Goal: Task Accomplishment & Management: Manage account settings

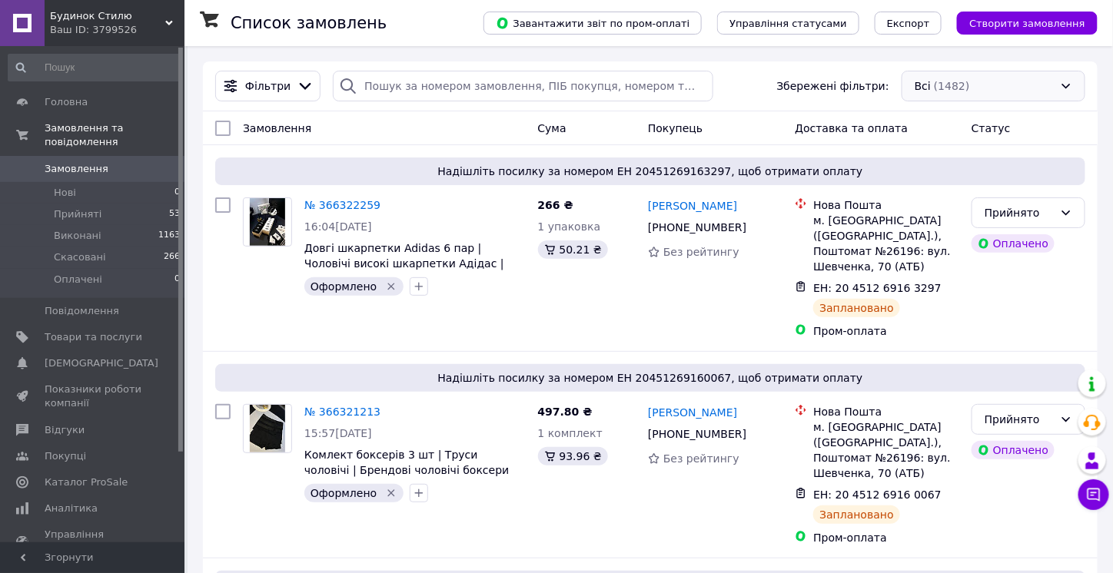
click at [971, 82] on div "Всі (1482)" at bounding box center [993, 86] width 184 height 31
click at [951, 148] on span "Не оформлені" at bounding box center [953, 146] width 79 height 15
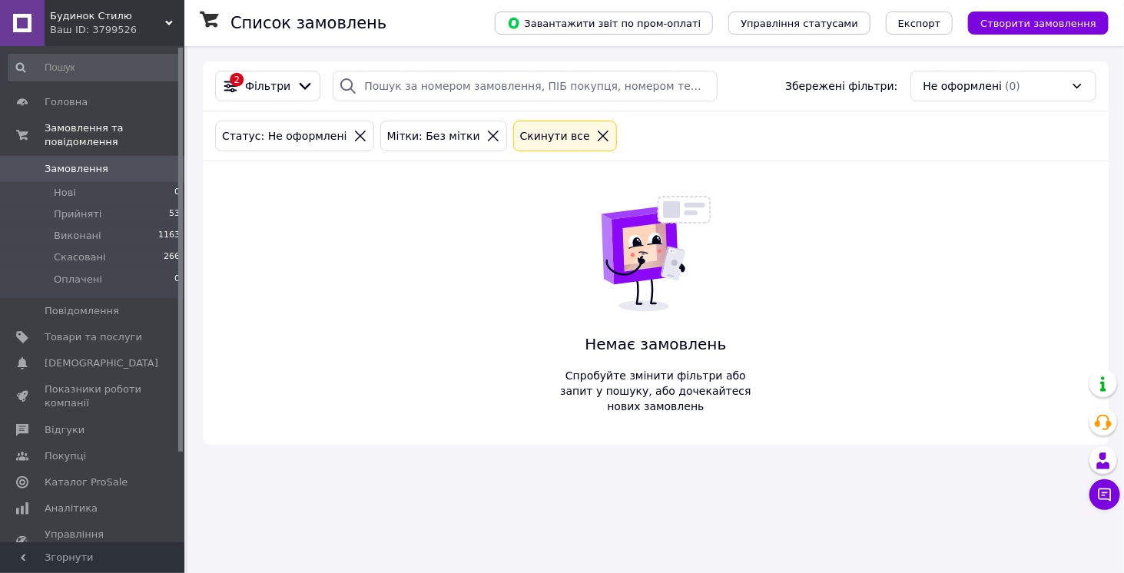
drag, startPoint x: 450, startPoint y: 331, endPoint x: 412, endPoint y: 298, distance: 50.1
click at [450, 331] on div "2 Фільтри Збережені фільтри: Не оформлені (0) Статус: Не оформлені Мітки: Без м…" at bounding box center [656, 252] width 906 height 383
click at [593, 134] on div at bounding box center [603, 136] width 20 height 14
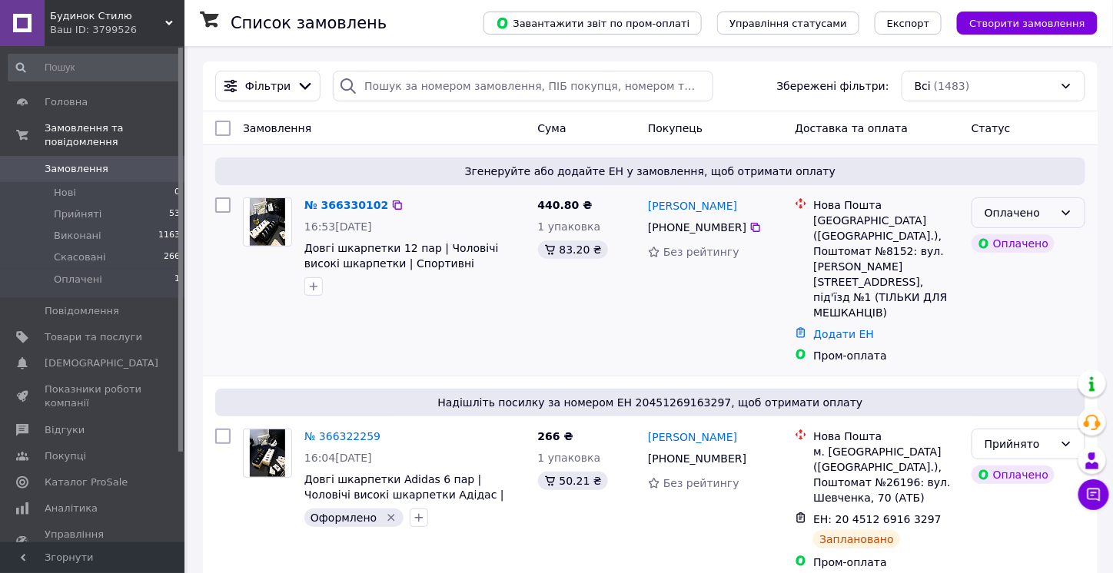
click at [1015, 214] on div "Оплачено" at bounding box center [1018, 212] width 69 height 17
click at [1007, 237] on li "Прийнято" at bounding box center [1028, 245] width 112 height 28
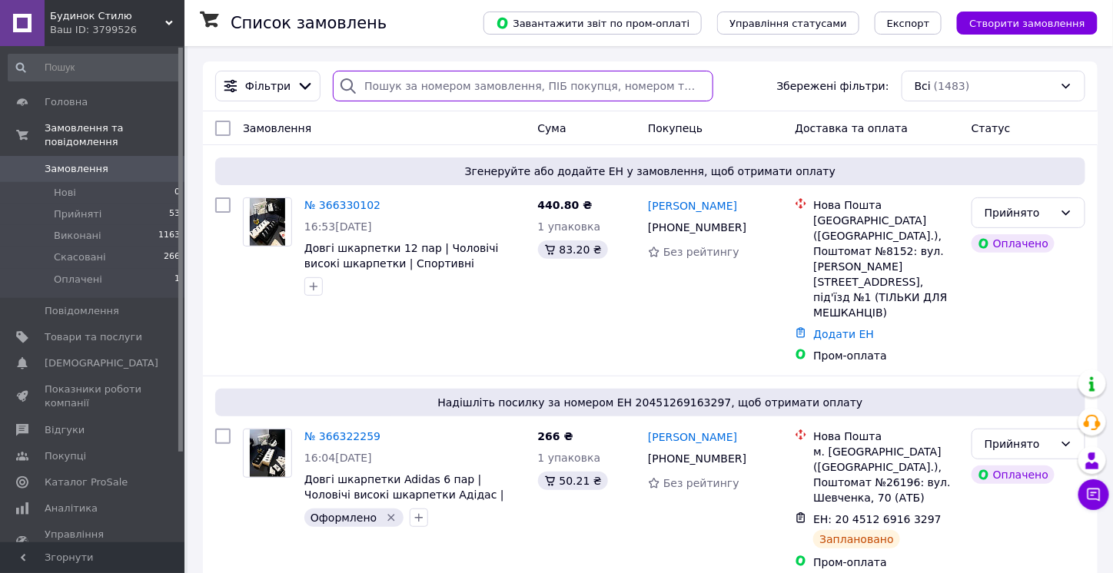
click at [436, 96] on input "search" at bounding box center [523, 86] width 380 height 31
paste input "20451265496367"
type input "20451265496367"
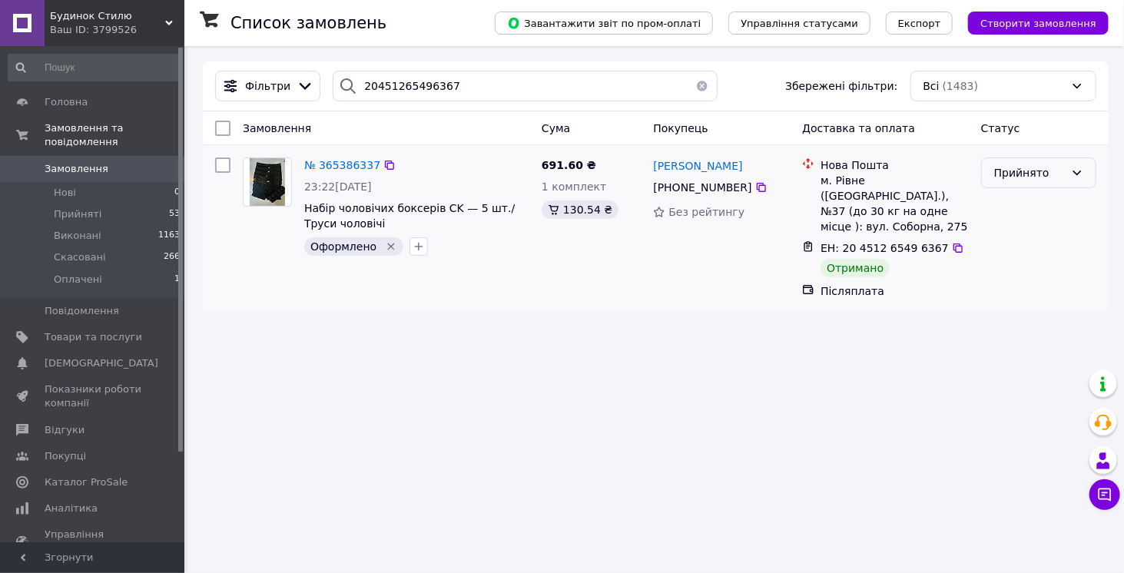
click at [1013, 168] on div "Прийнято" at bounding box center [1029, 172] width 71 height 17
click at [1020, 201] on li "Виконано" at bounding box center [1039, 205] width 114 height 28
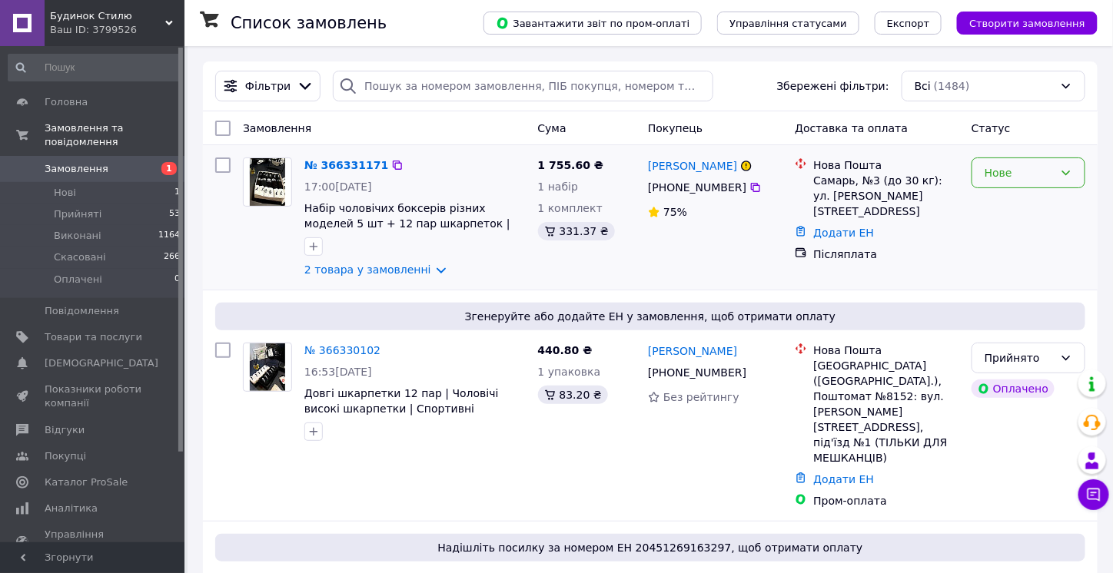
click at [1033, 169] on div "Нове" at bounding box center [1018, 172] width 69 height 17
click at [1022, 200] on li "Прийнято" at bounding box center [1028, 205] width 112 height 28
click at [379, 270] on link "2 товара у замовленні" at bounding box center [367, 270] width 127 height 12
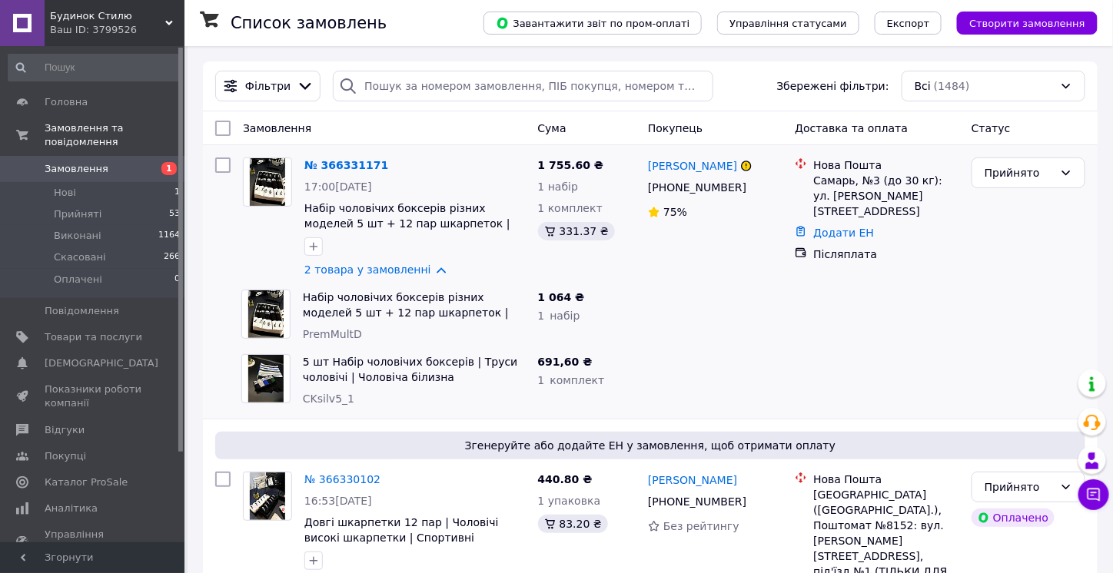
click at [379, 270] on link "2 товара у замовленні" at bounding box center [367, 270] width 127 height 12
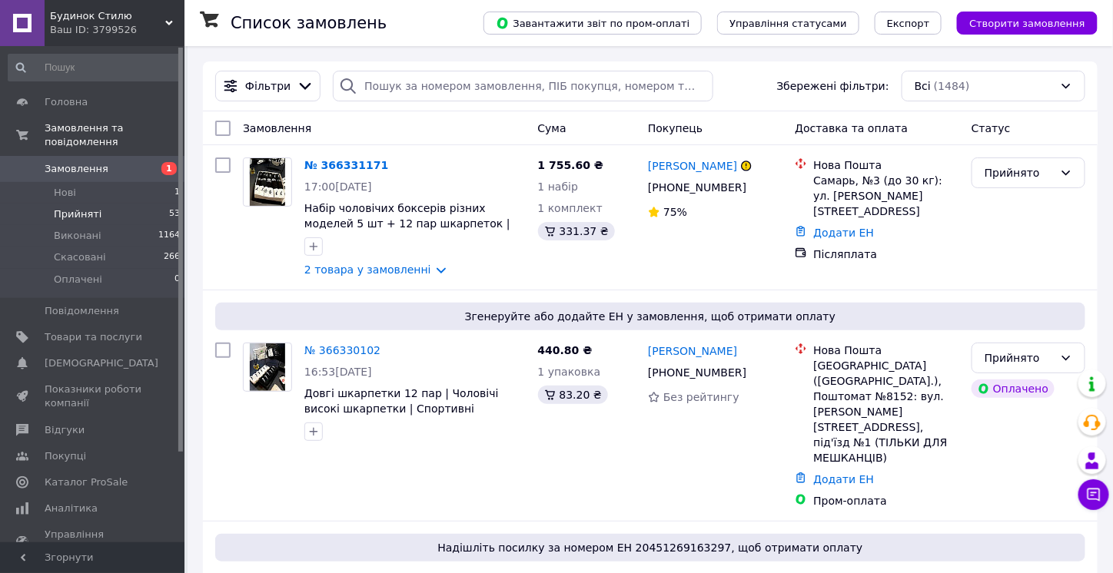
click at [97, 204] on li "Прийняті 53" at bounding box center [94, 215] width 189 height 22
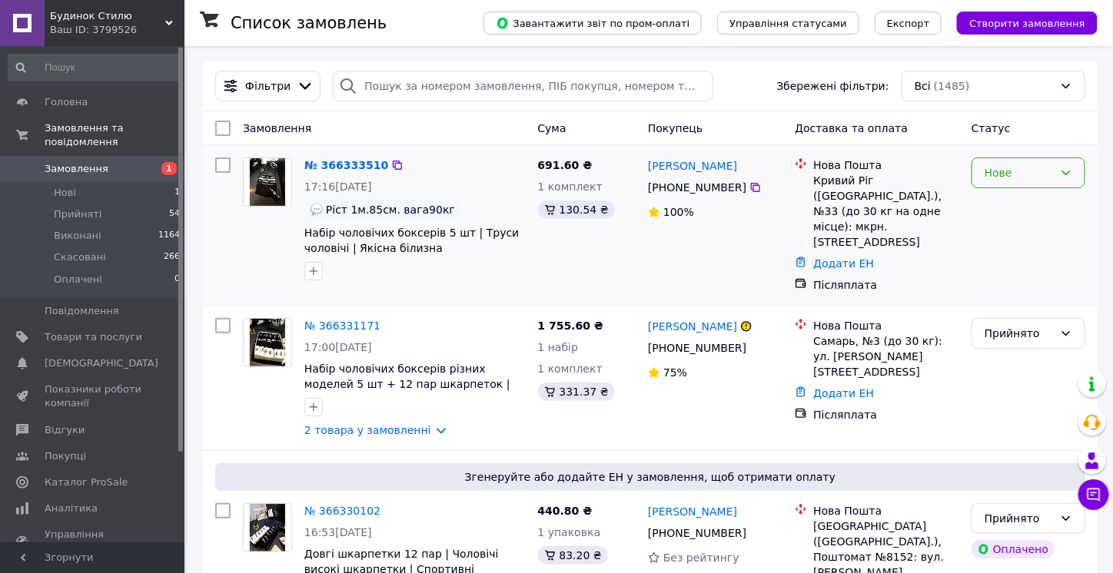
click at [1037, 171] on div "Нове" at bounding box center [1018, 172] width 69 height 17
click at [1006, 203] on li "Прийнято" at bounding box center [1028, 205] width 112 height 28
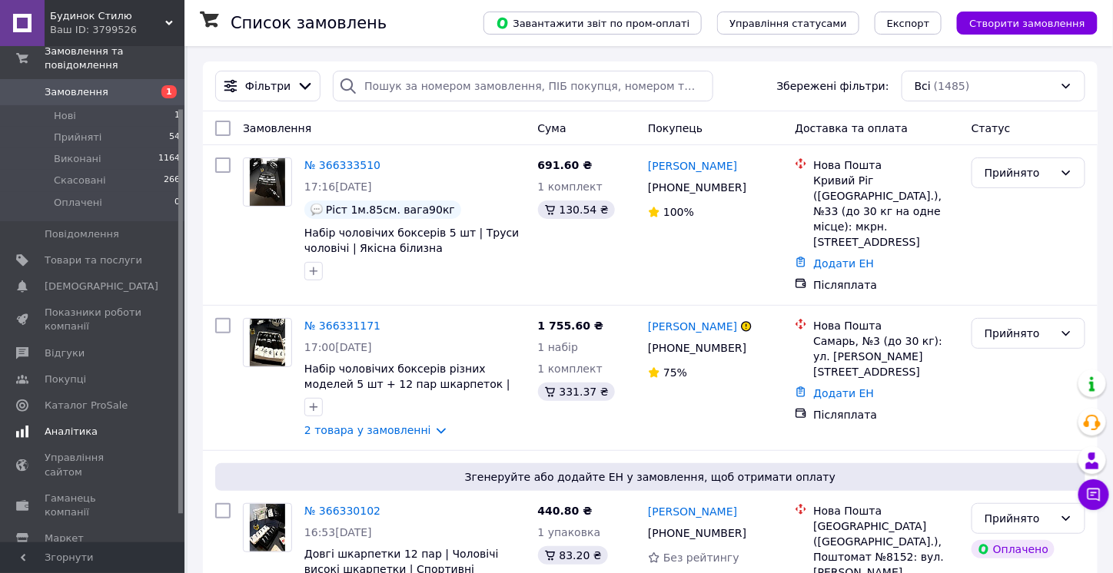
click at [65, 425] on span "Аналітика" at bounding box center [71, 432] width 53 height 14
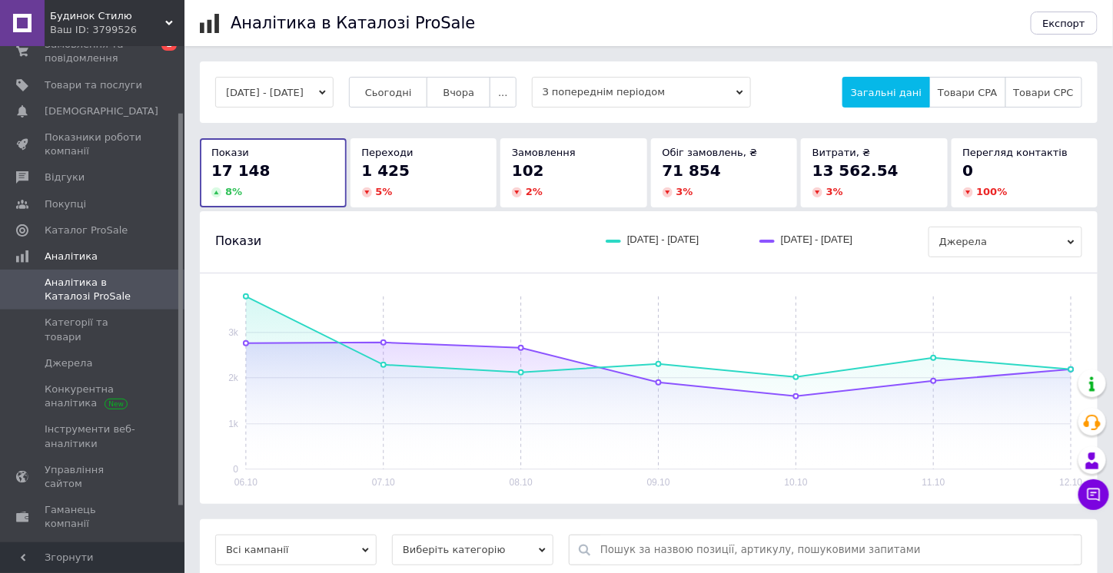
click at [649, 83] on span "З попереднім періодом" at bounding box center [641, 92] width 219 height 31
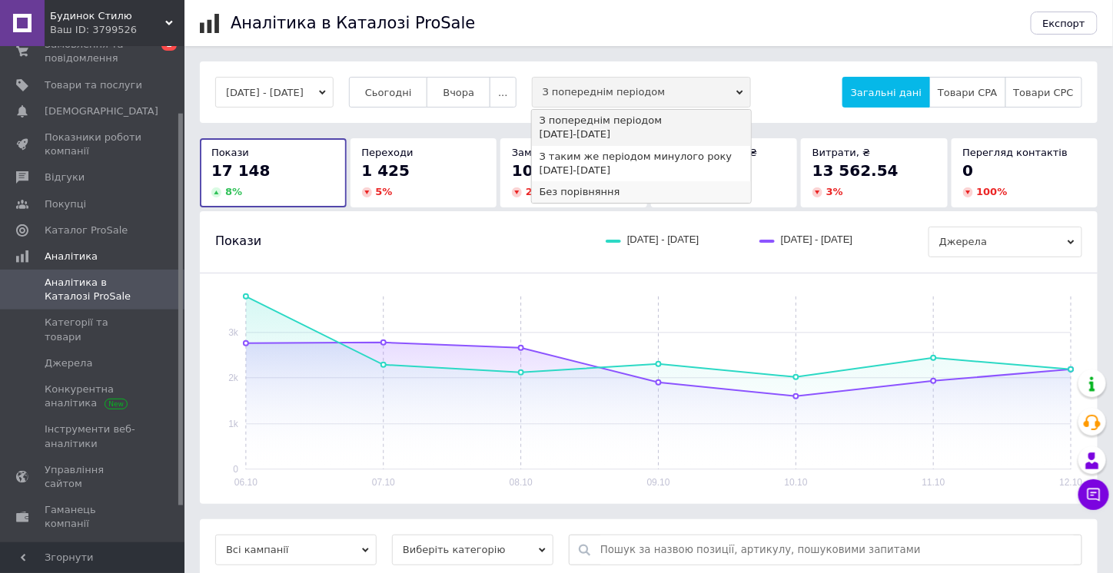
click at [600, 186] on div "Без порівняння" at bounding box center [641, 192] width 204 height 14
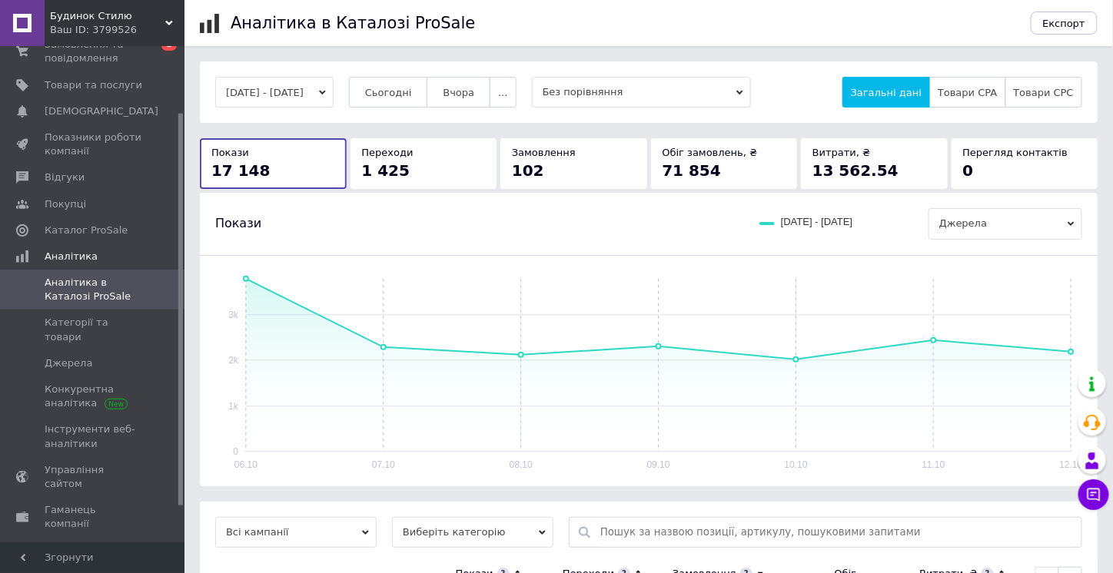
click at [297, 92] on button "06.10.2025 - 12.10.2025" at bounding box center [274, 92] width 118 height 31
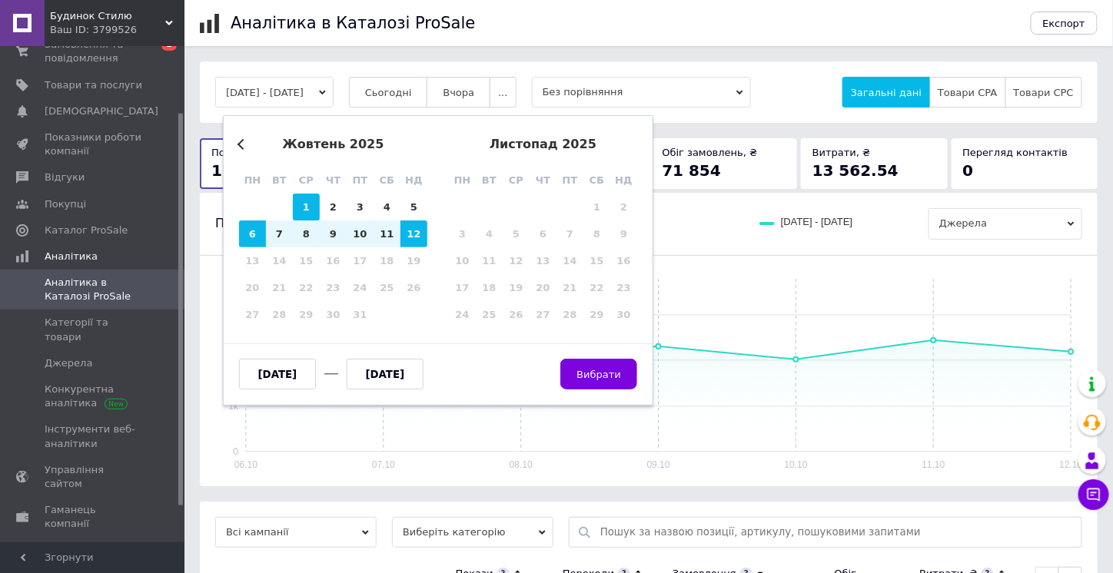
click at [300, 201] on div "1" at bounding box center [306, 207] width 27 height 27
type input "01.10.2025"
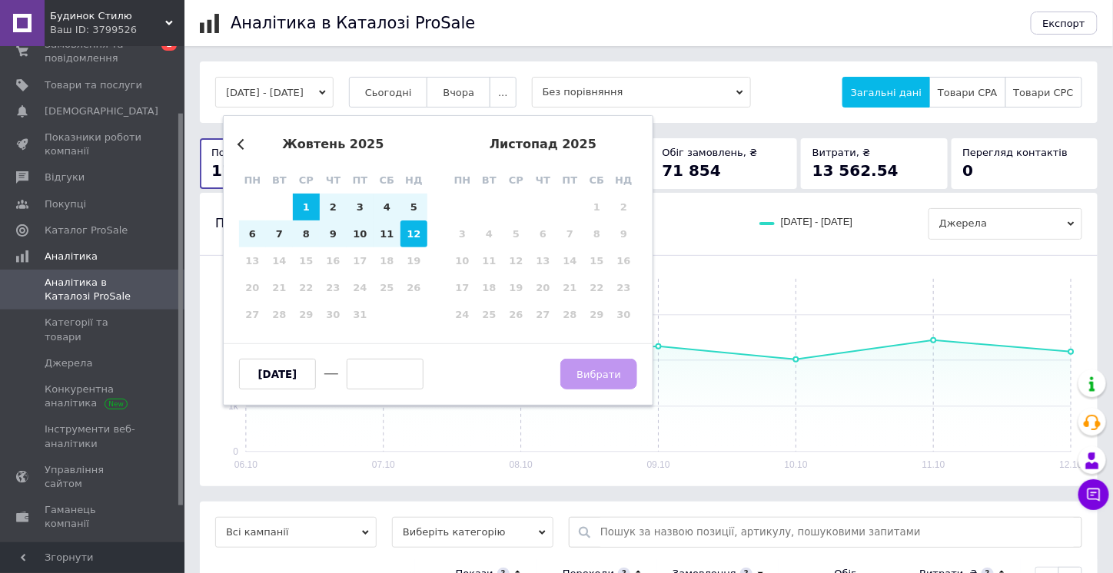
click at [418, 241] on div "12" at bounding box center [413, 234] width 27 height 27
type input "12.10.2025"
click at [619, 369] on span "Вибрати" at bounding box center [598, 375] width 45 height 12
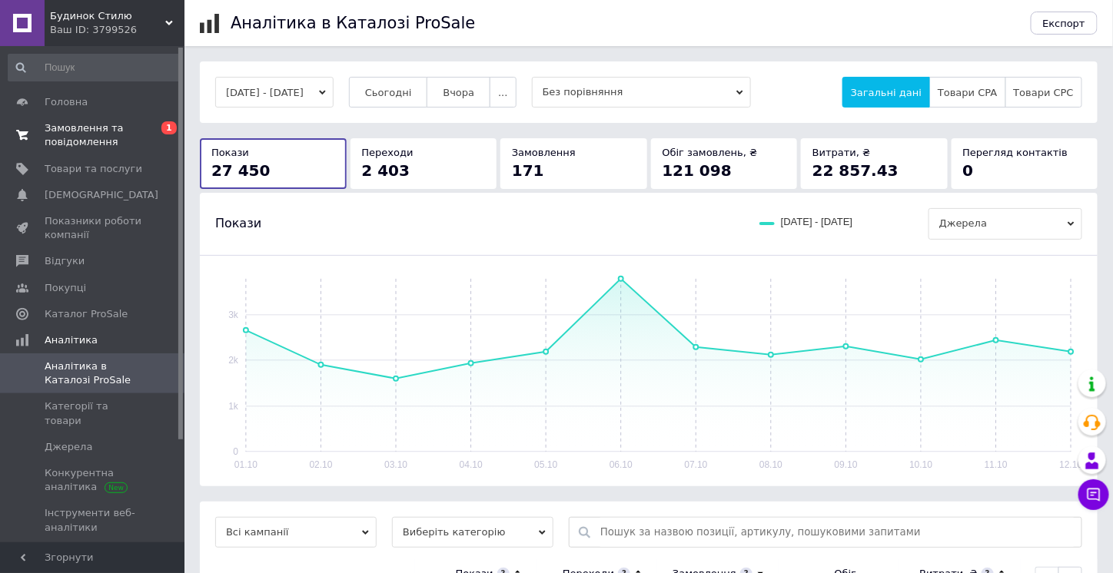
click at [101, 134] on span "Замовлення та повідомлення" at bounding box center [94, 135] width 98 height 28
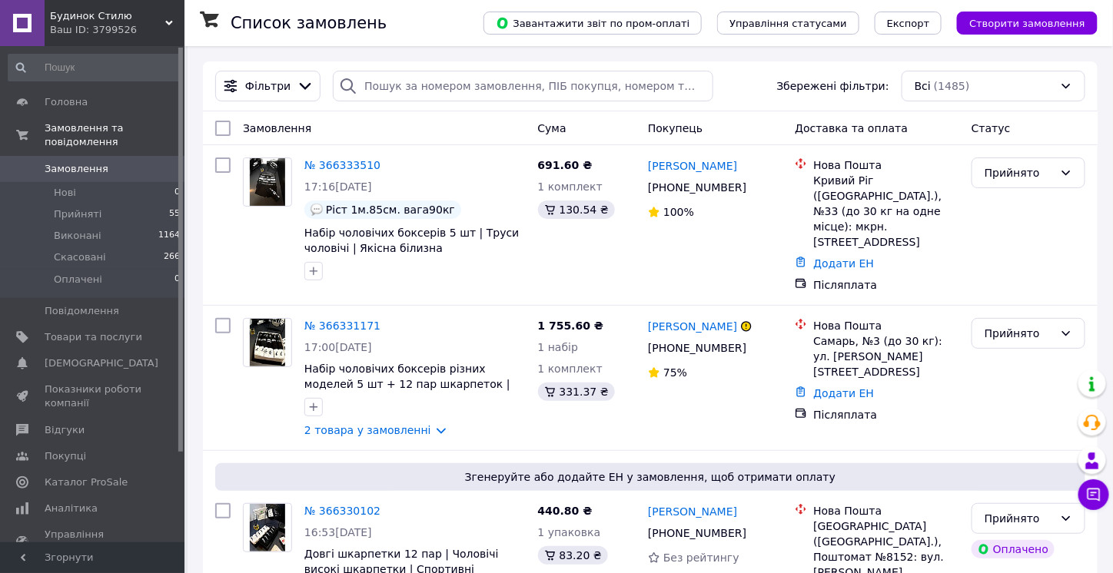
click at [949, 79] on div "Всі (1485)" at bounding box center [993, 86] width 184 height 31
click at [732, 91] on div "Фільтри Збережені фільтри: Всі (1485) Всі (1485) Не оформлені (3) Управління фі…" at bounding box center [650, 86] width 882 height 31
